Goal: Information Seeking & Learning: Learn about a topic

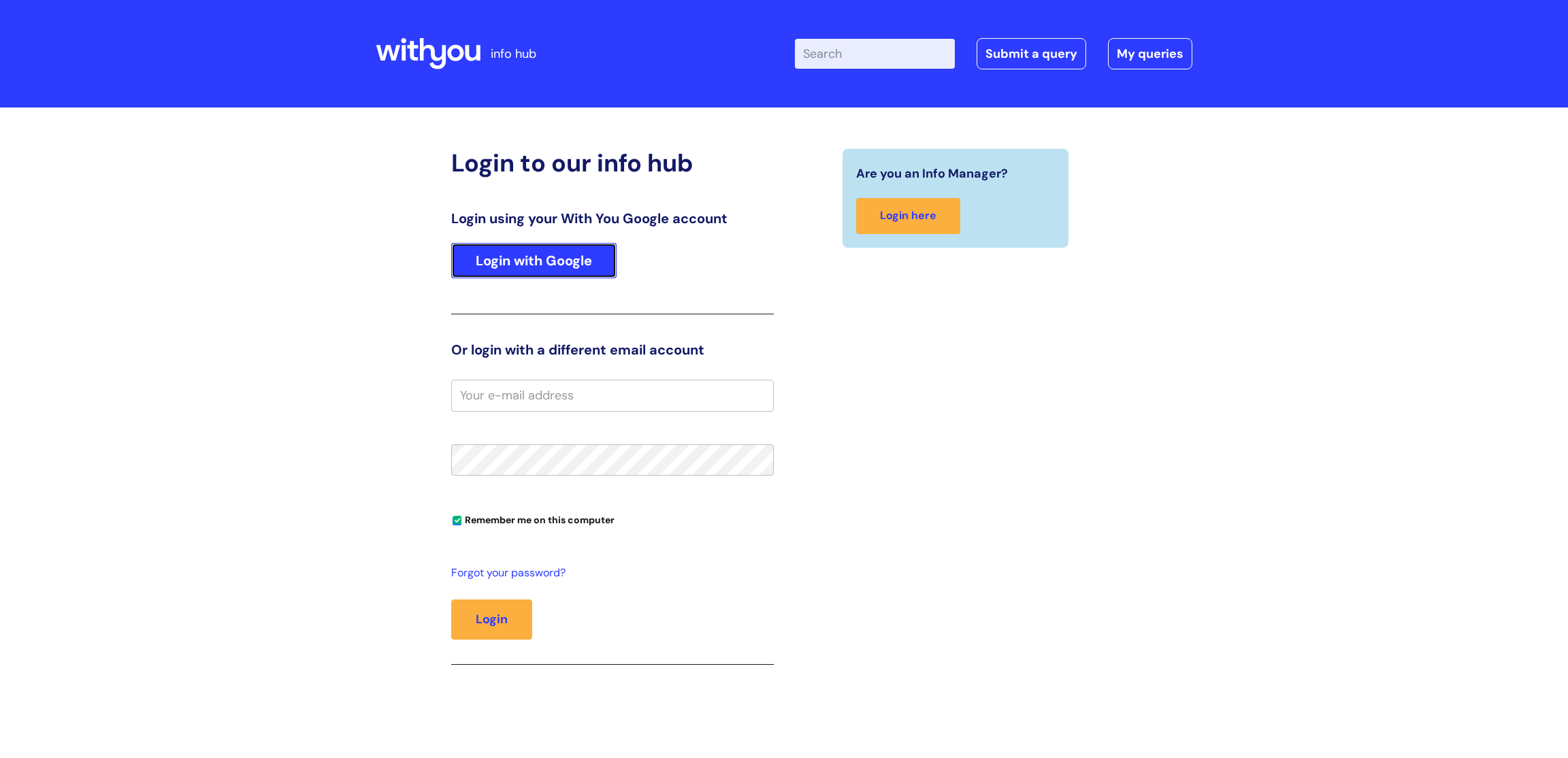
click at [545, 267] on link "Login with Google" at bounding box center [534, 260] width 166 height 35
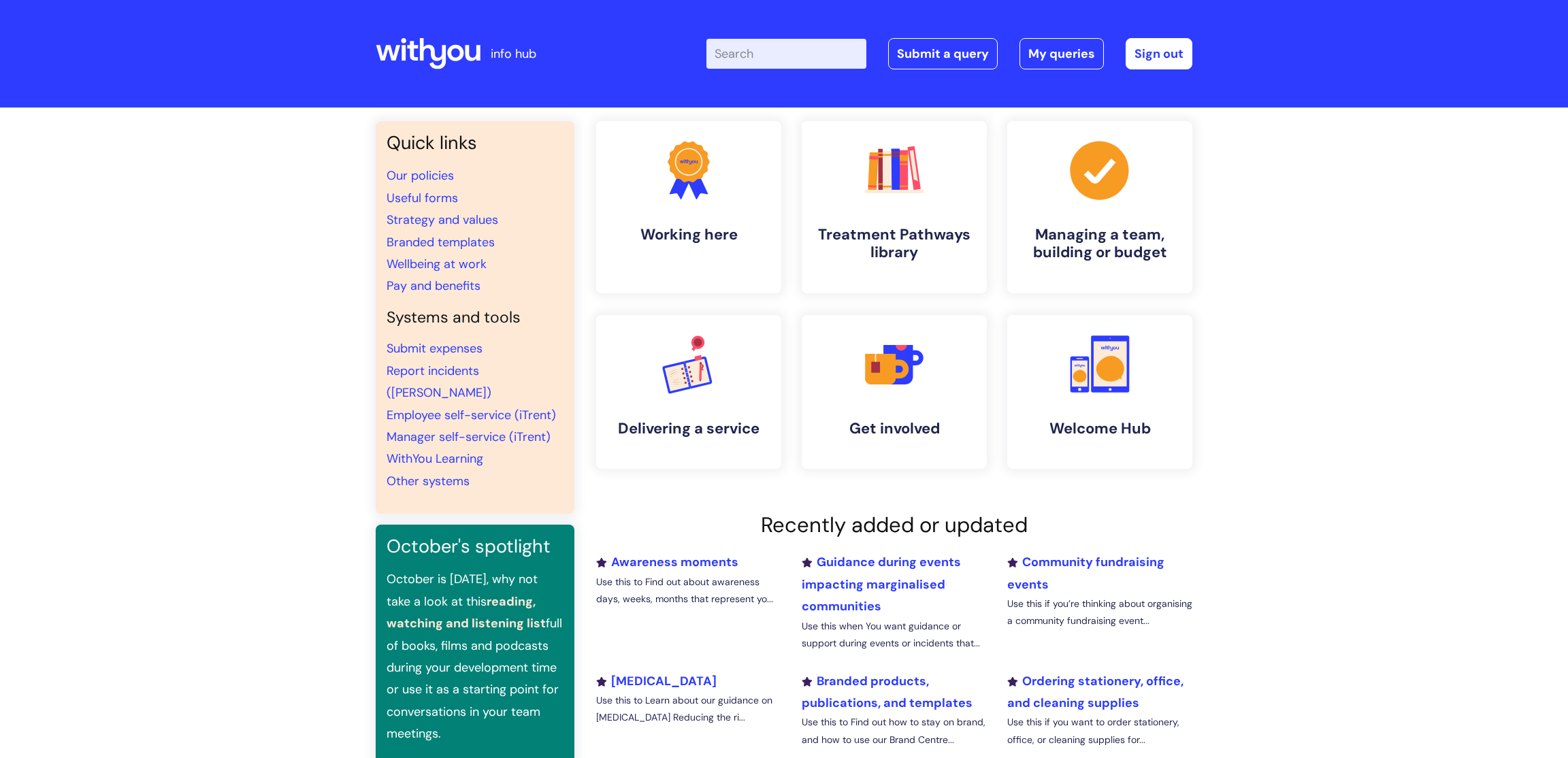
click at [839, 41] on input "Enter your search term here..." at bounding box center [786, 53] width 160 height 30
type input "my jour"
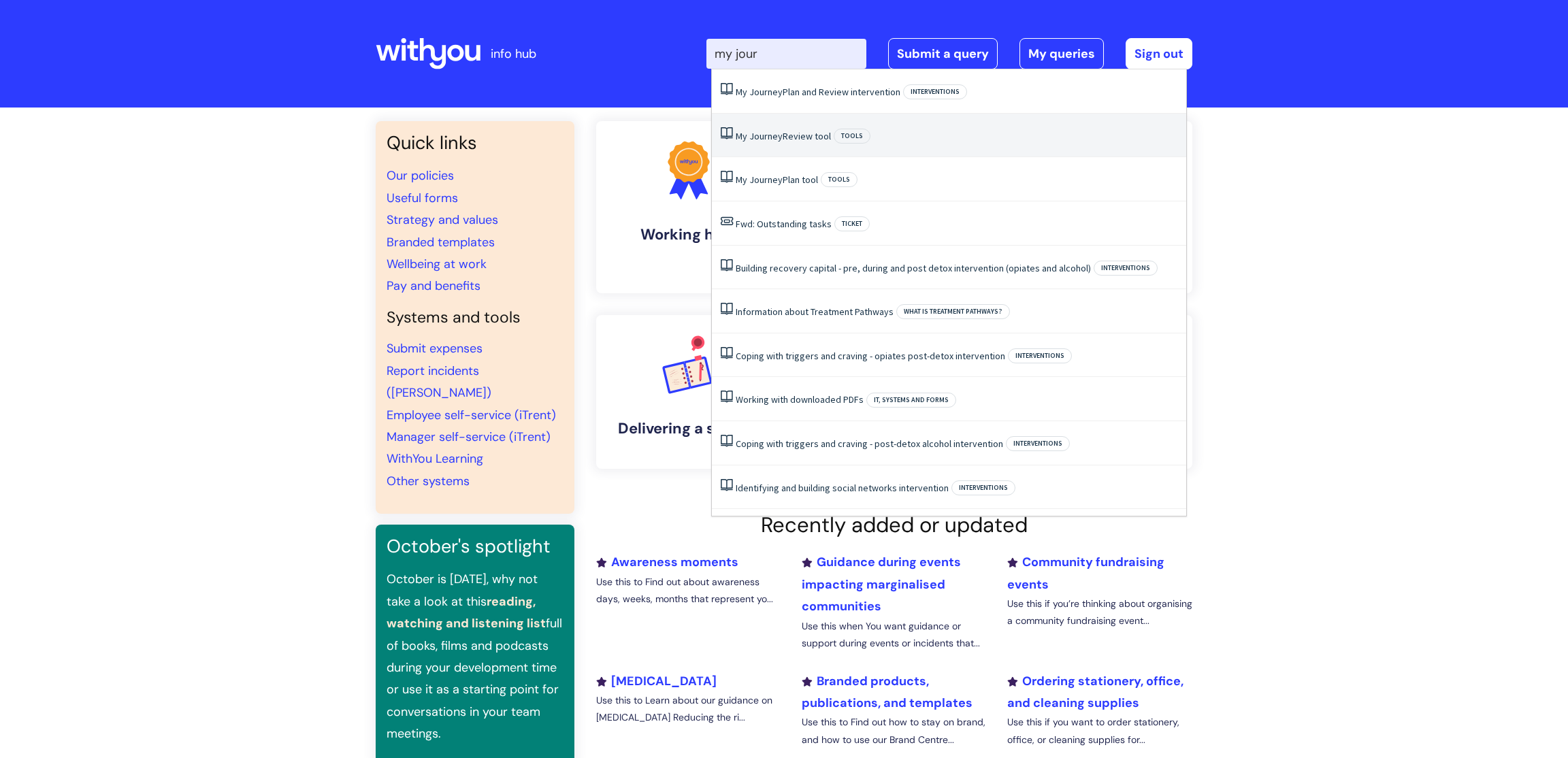
click at [989, 123] on li "My Journey Review tool Tools" at bounding box center [948, 136] width 474 height 44
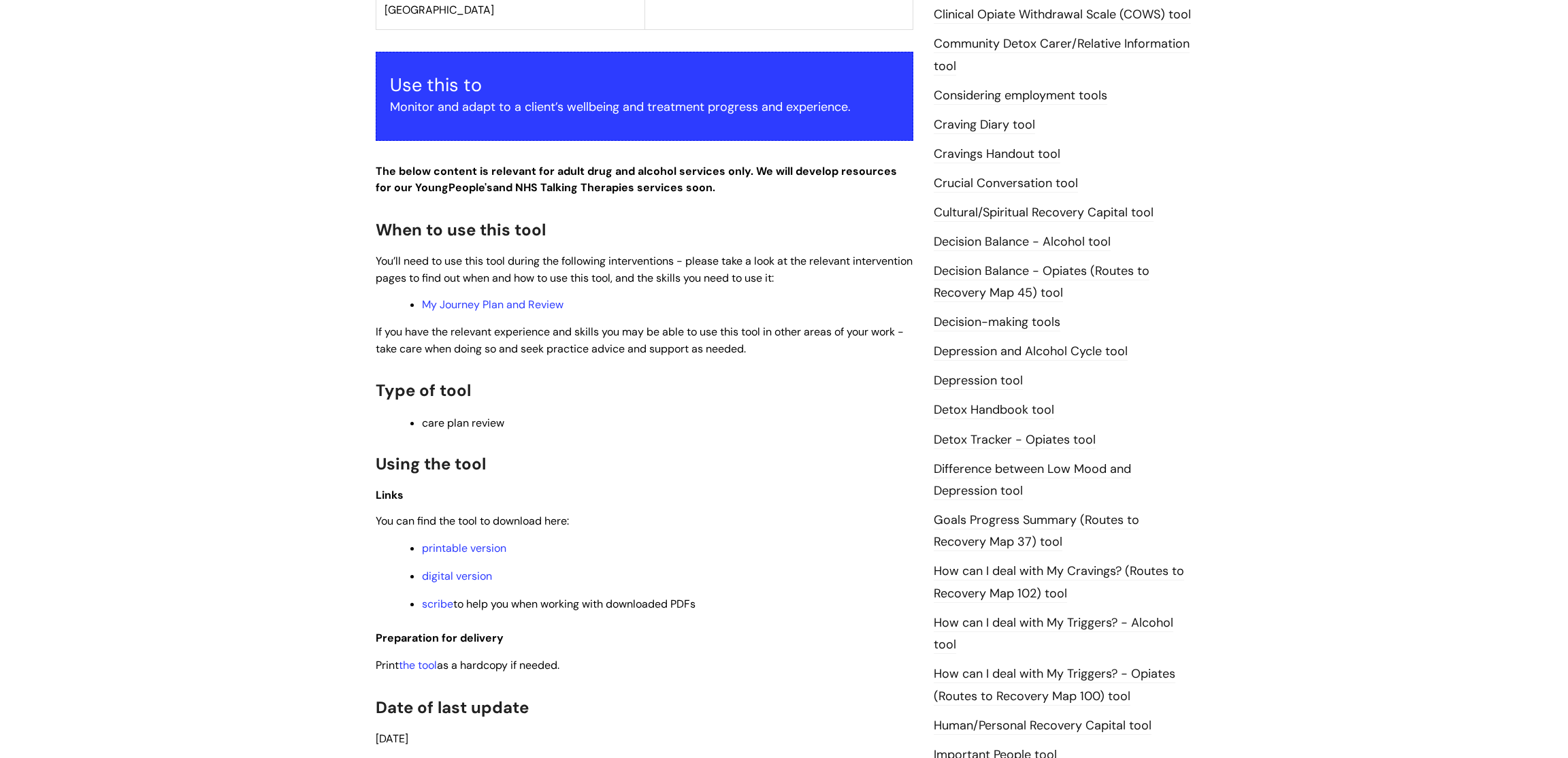
scroll to position [687, 0]
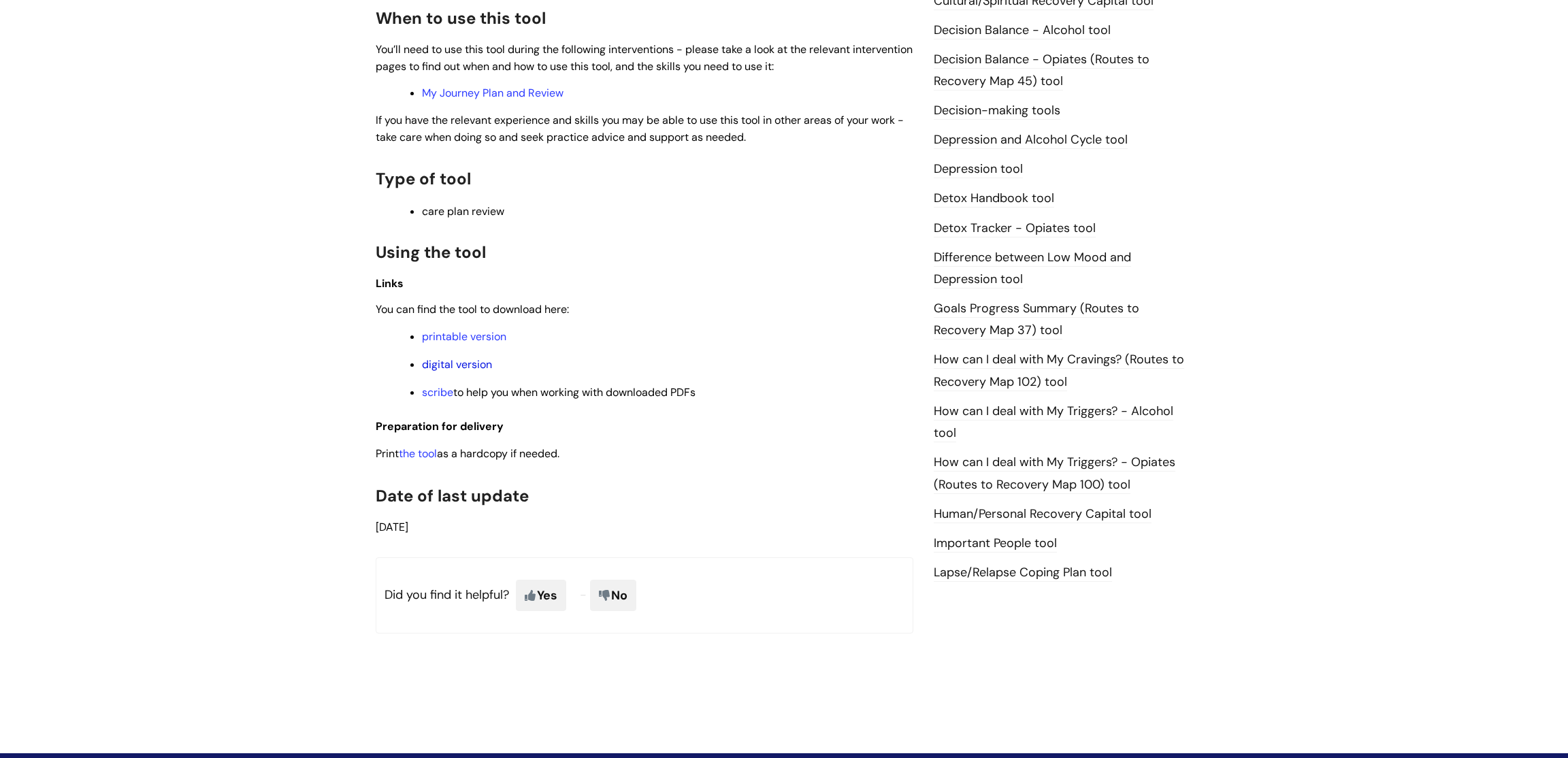
click at [482, 371] on link "digital version" at bounding box center [457, 365] width 70 height 14
